Goal: Transaction & Acquisition: Subscribe to service/newsletter

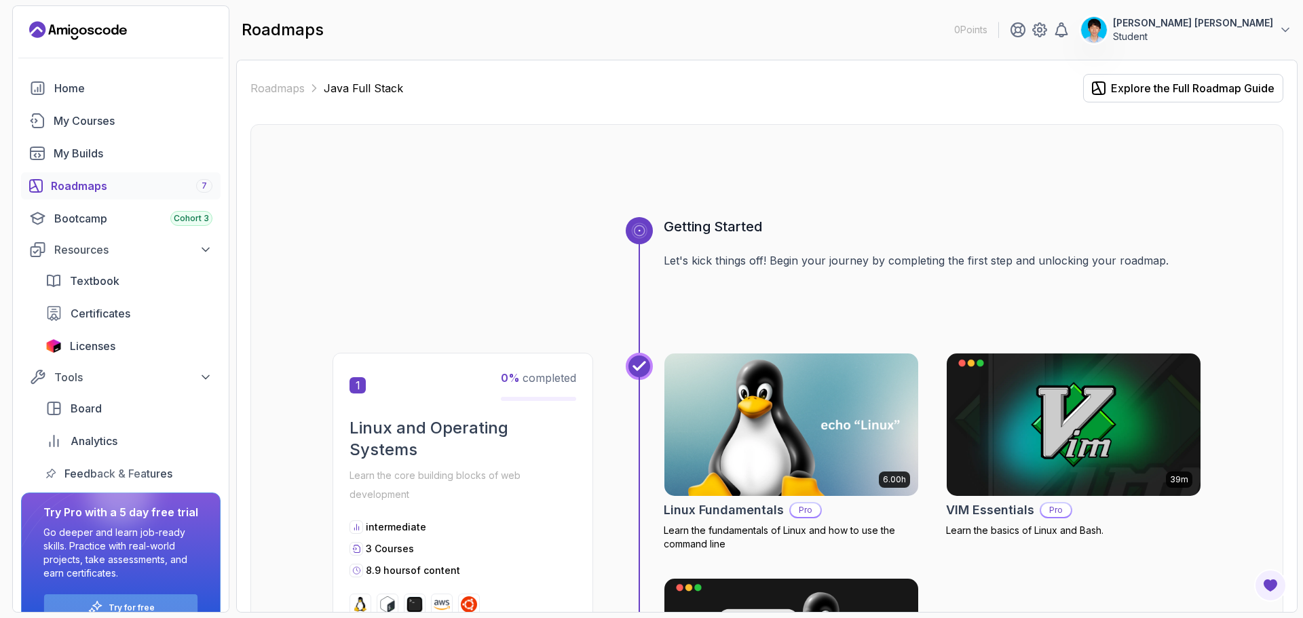
click at [116, 607] on p "Try for free" at bounding box center [132, 608] width 46 height 11
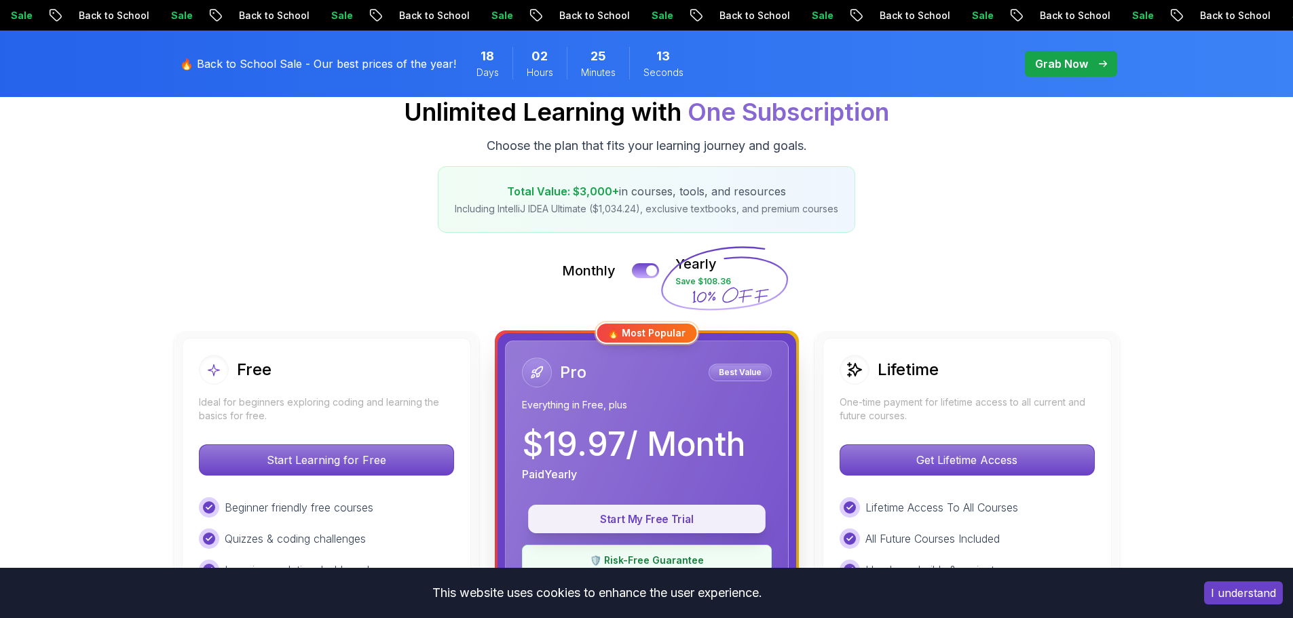
scroll to position [204, 0]
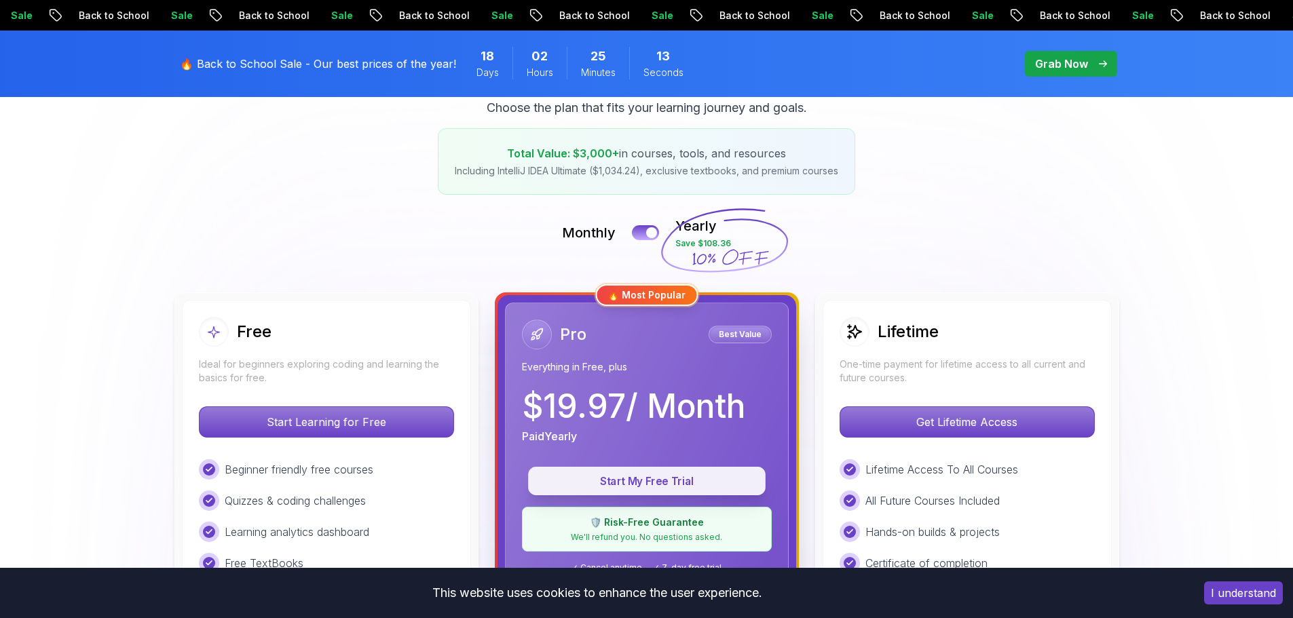
click at [693, 476] on p "Start My Free Trial" at bounding box center [646, 482] width 206 height 16
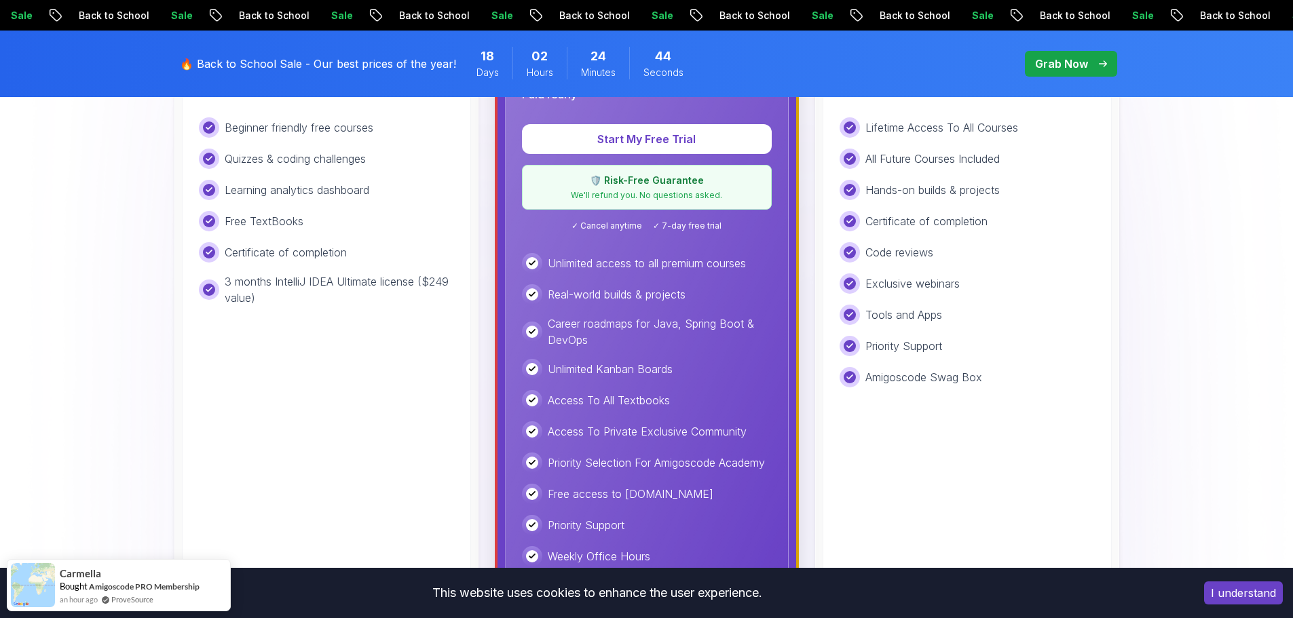
scroll to position [339, 0]
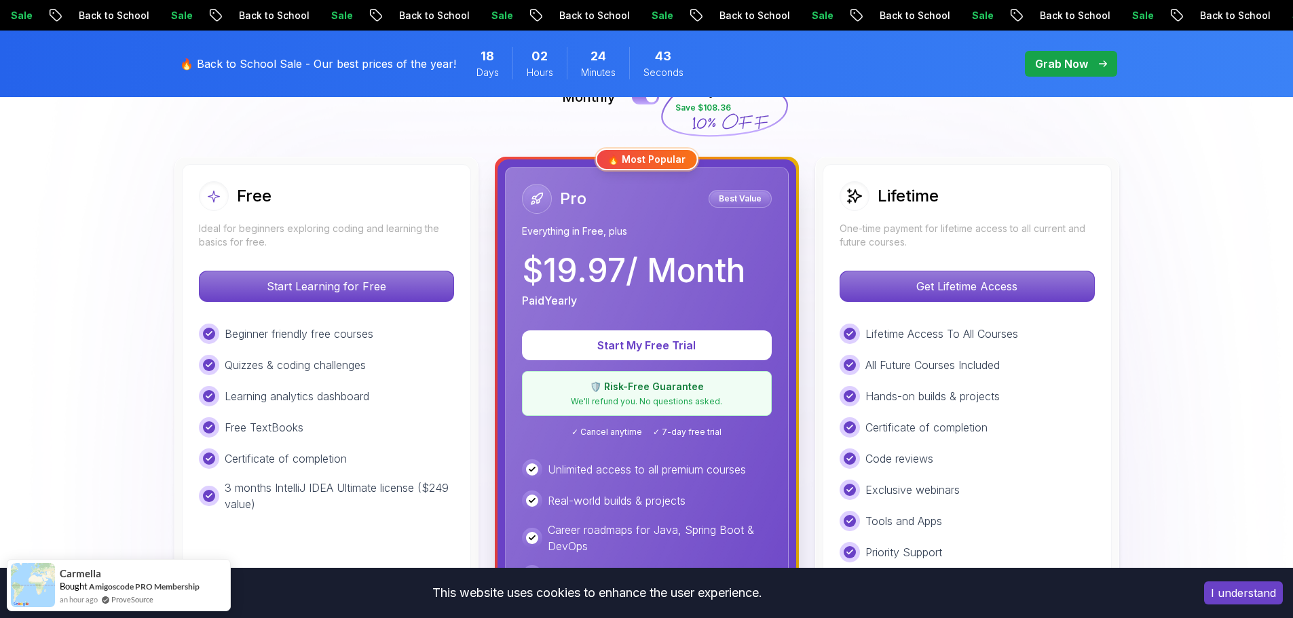
click at [667, 254] on p "$ 19.97 / Month" at bounding box center [633, 270] width 223 height 33
click at [741, 195] on p "Best Value" at bounding box center [739, 199] width 59 height 14
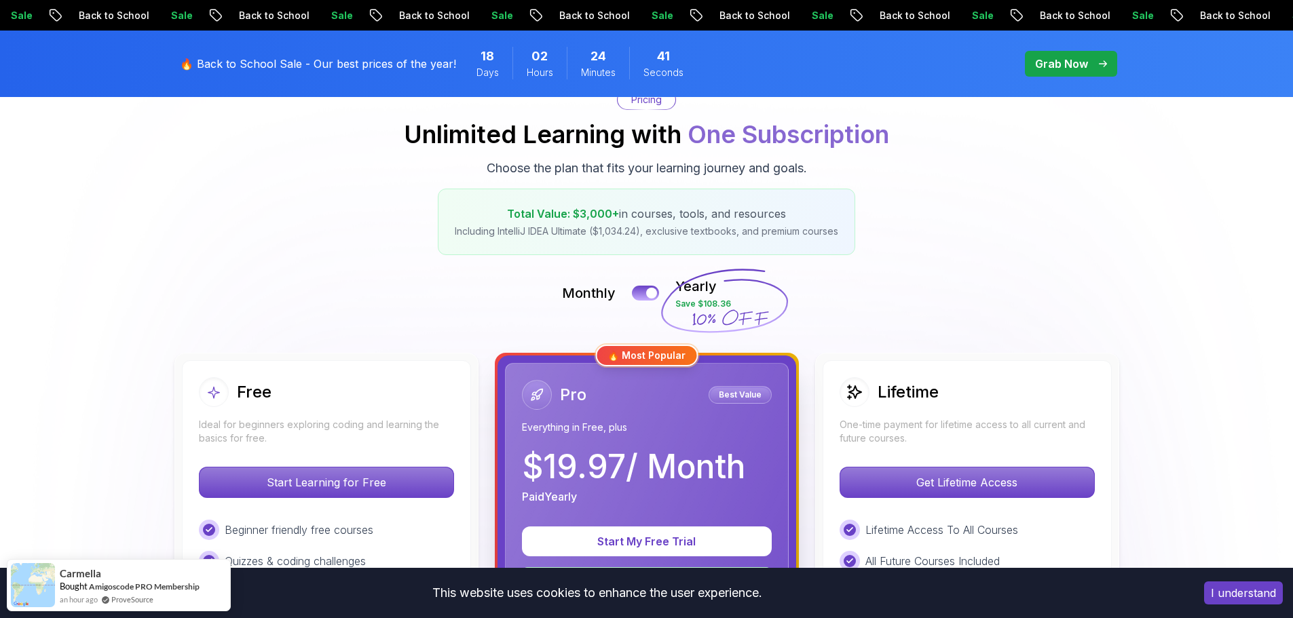
scroll to position [136, 0]
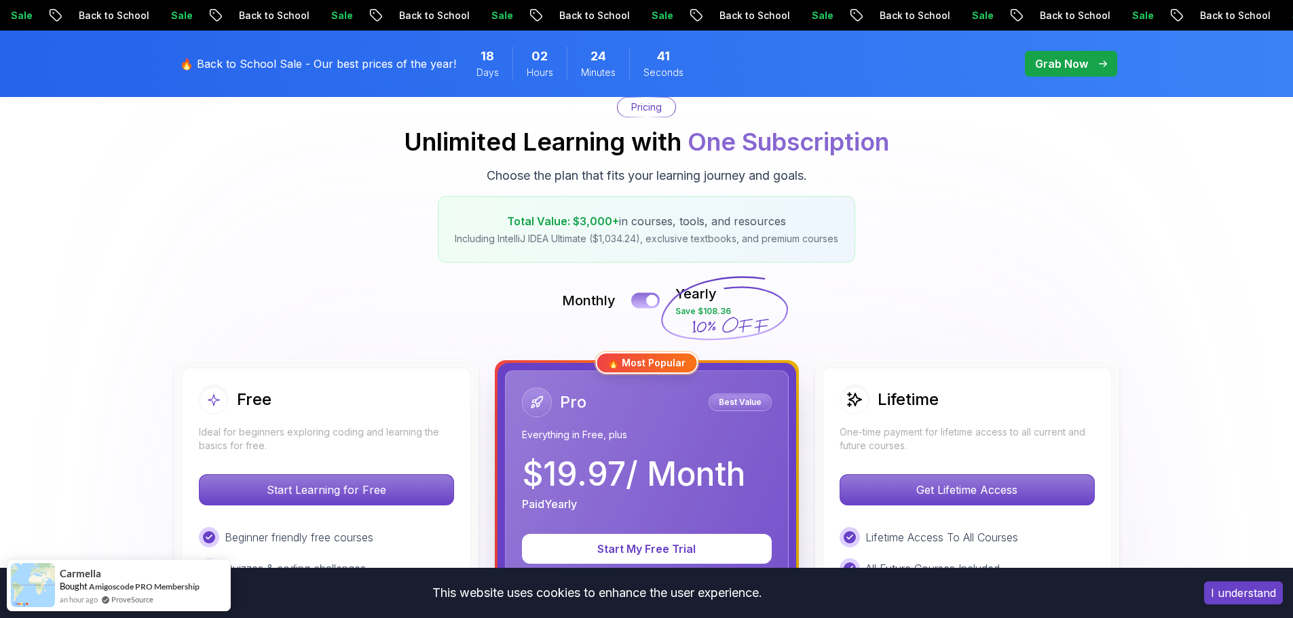
click at [653, 301] on div at bounding box center [652, 301] width 12 height 12
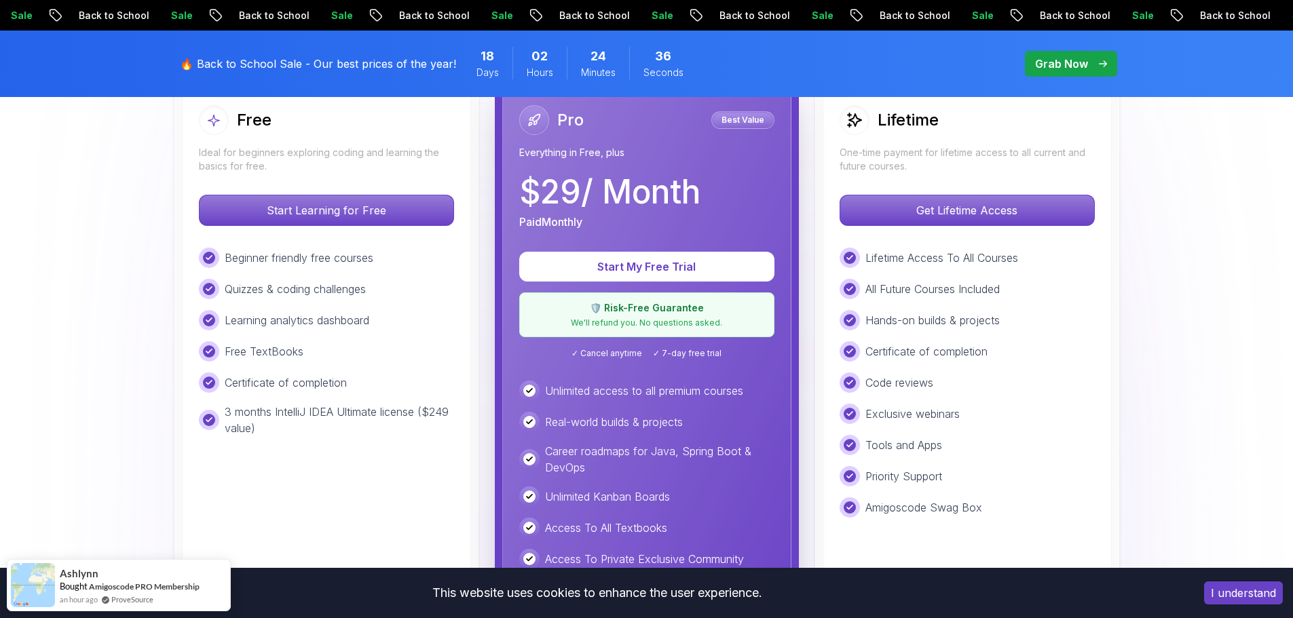
scroll to position [407, 0]
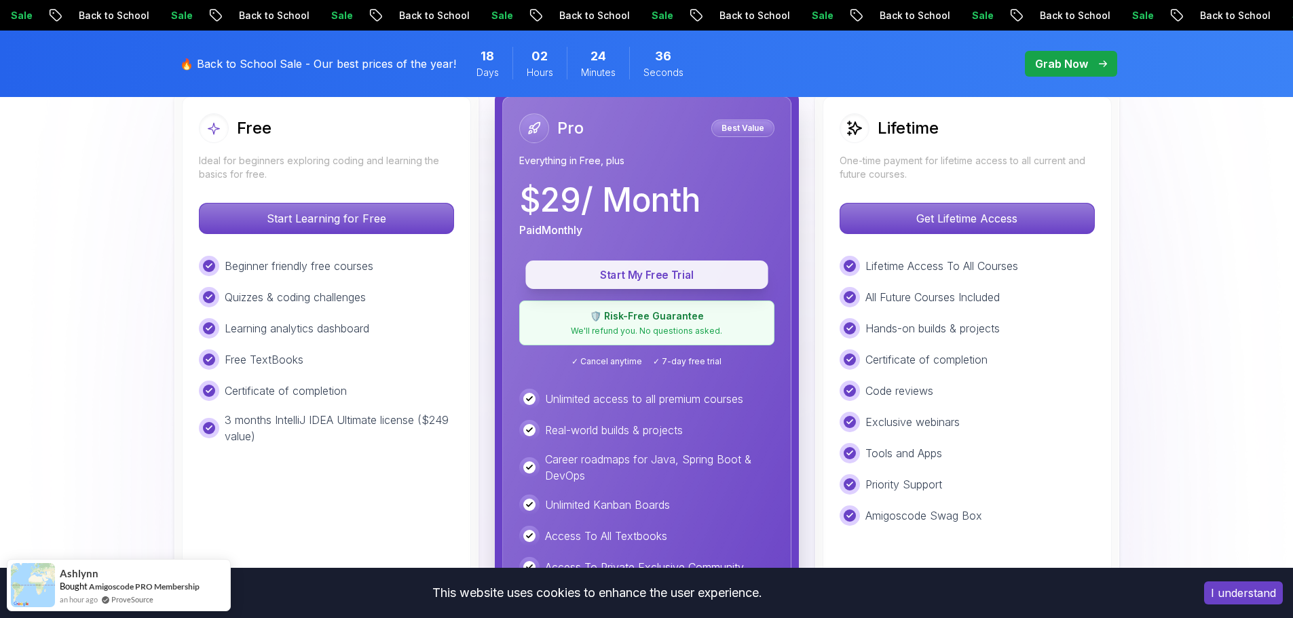
click at [696, 285] on button "Start My Free Trial" at bounding box center [646, 275] width 242 height 28
